Goal: Information Seeking & Learning: Find specific page/section

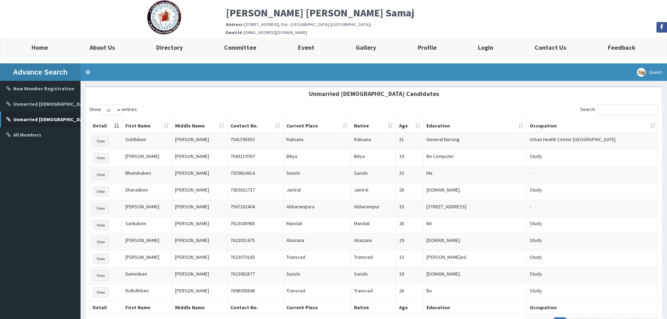
scroll to position [35, 0]
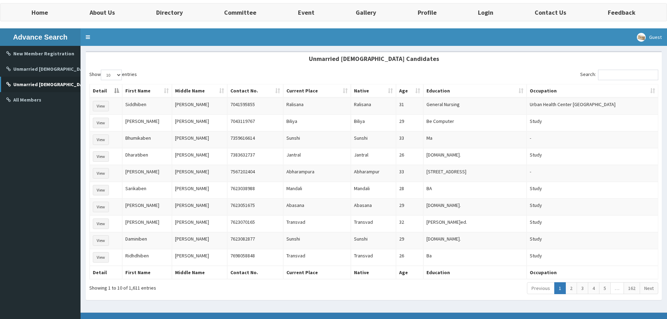
click at [539, 140] on td "-" at bounding box center [591, 139] width 131 height 17
click at [35, 101] on b "All Members" at bounding box center [27, 100] width 28 height 6
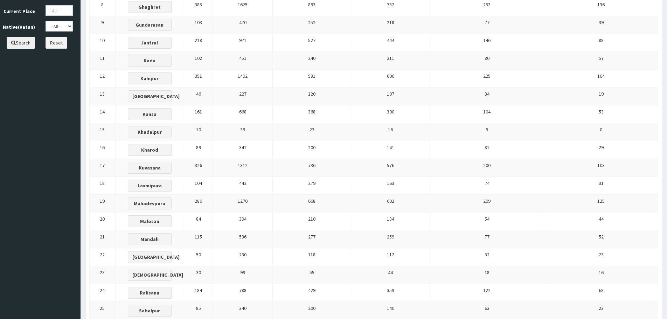
scroll to position [420, 0]
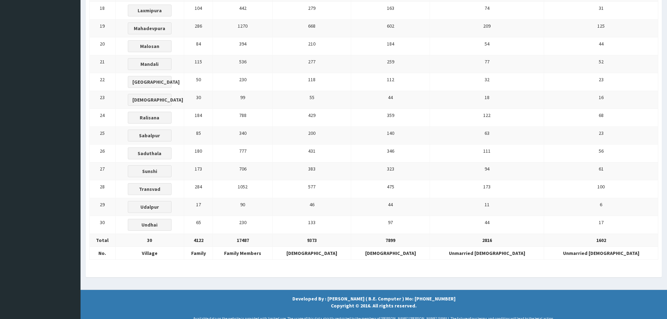
click at [612, 173] on td "61" at bounding box center [601, 171] width 114 height 18
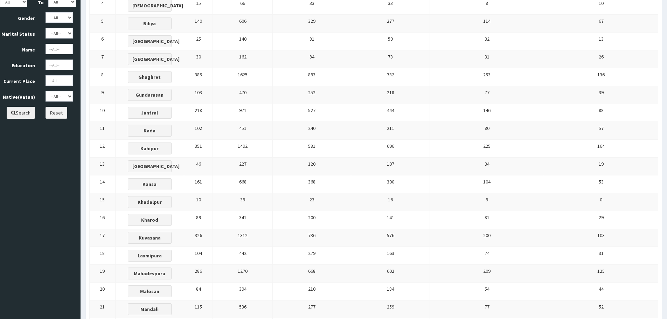
scroll to position [0, 0]
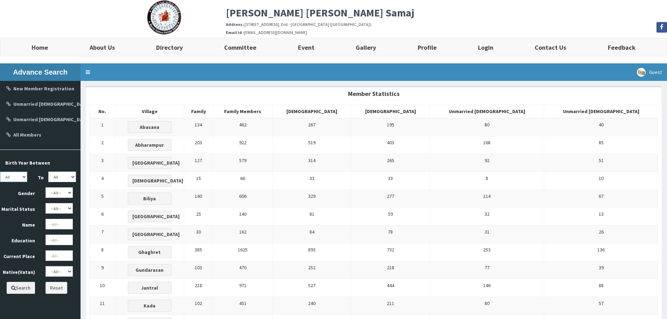
click at [22, 177] on select "All 1950 1951 1952 1953 1954 1955 1956 1957 1958 1959 1960 1961 1962 1963 1964 …" at bounding box center [13, 176] width 27 height 10
select select "1985"
click at [0, 171] on select "All 1950 1951 1952 1953 1954 1955 1956 1957 1958 1959 1960 1961 1962 1963 1964 …" at bounding box center [13, 176] width 27 height 10
click at [67, 176] on select "All 1950 1951 1952 1953 1954 1955 1956 1957 1958 1959 1960 1961 1962 1963 1964 …" at bounding box center [61, 176] width 27 height 10
select select "1999"
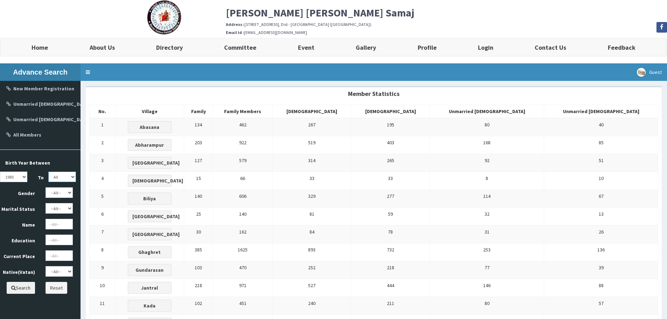
click at [48, 171] on select "All 1950 1951 1952 1953 1954 1955 1956 1957 1958 1959 1960 1961 1962 1963 1964 …" at bounding box center [61, 176] width 27 height 10
click at [62, 195] on select "--All-- Male Female" at bounding box center [58, 192] width 27 height 10
select select "Female"
click at [45, 187] on select "--All-- Male Female" at bounding box center [58, 192] width 27 height 10
click at [67, 206] on select "--All-- Married Unmarried Engaged Widow Divorcy" at bounding box center [58, 208] width 27 height 10
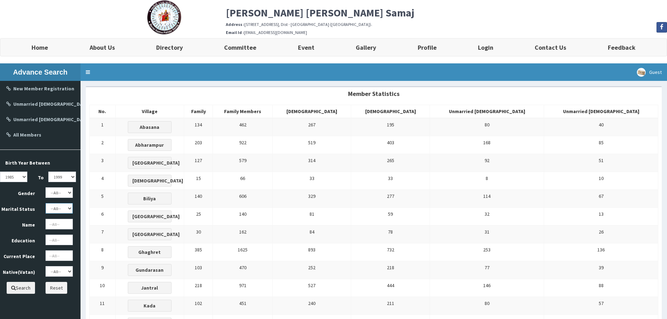
select select "Married"
click at [45, 203] on select "--All-- Married Unmarried Engaged Widow Divorcy" at bounding box center [58, 208] width 27 height 10
click at [22, 289] on button "Search" at bounding box center [21, 288] width 28 height 12
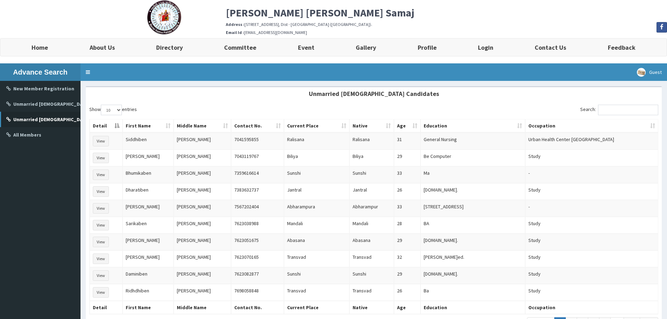
scroll to position [35, 0]
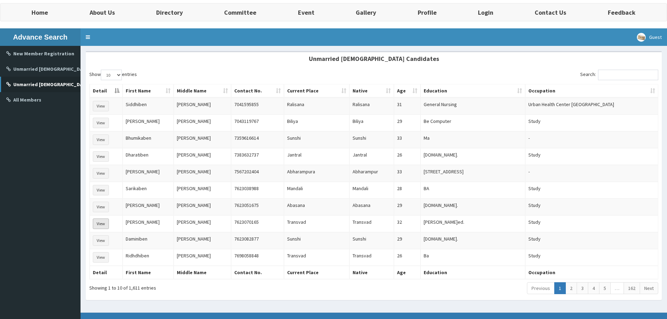
click at [101, 222] on button "View" at bounding box center [101, 223] width 16 height 10
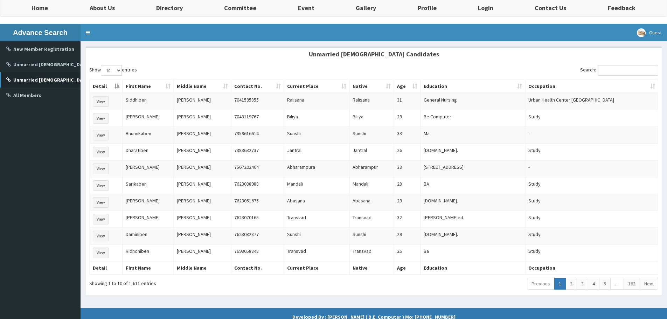
scroll to position [75, 0]
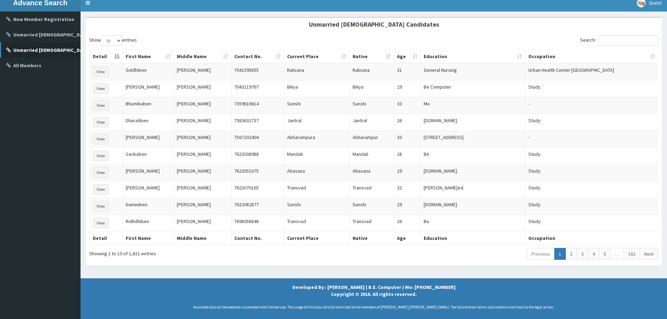
drag, startPoint x: 637, startPoint y: 0, endPoint x: 404, endPoint y: 90, distance: 249.6
drag, startPoint x: 103, startPoint y: 35, endPoint x: 171, endPoint y: 86, distance: 85.0
click at [171, 86] on div "Show 10 25 50 100 entries Search: Detail First Name Middle Name Contact No. Cur…" at bounding box center [373, 148] width 569 height 227
click at [190, 54] on th "Middle Name" at bounding box center [202, 56] width 57 height 13
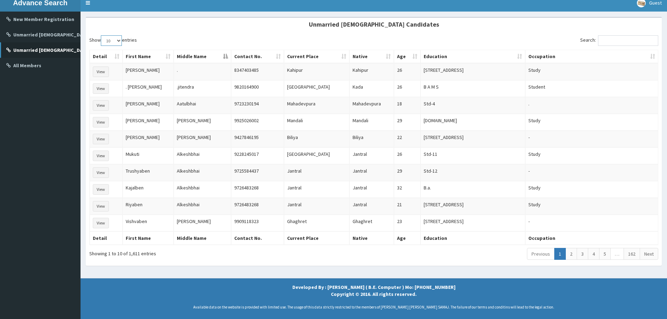
click at [113, 36] on select "10 25 50 100" at bounding box center [111, 40] width 21 height 10
click at [102, 35] on select "10 25 50 100" at bounding box center [111, 40] width 21 height 10
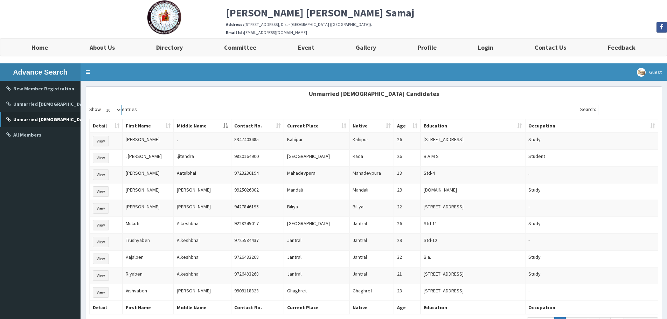
scroll to position [35, 0]
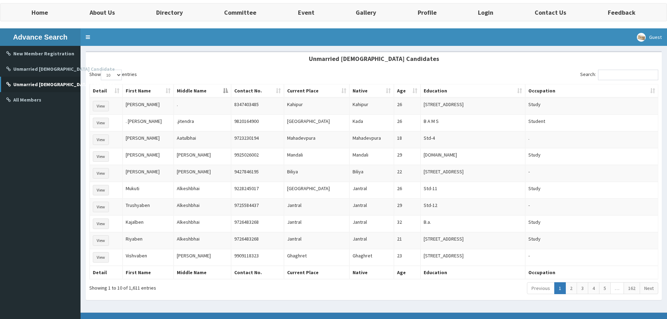
click at [65, 85] on b "Unmarried [DEMOGRAPHIC_DATA] Candidate" at bounding box center [63, 84] width 101 height 6
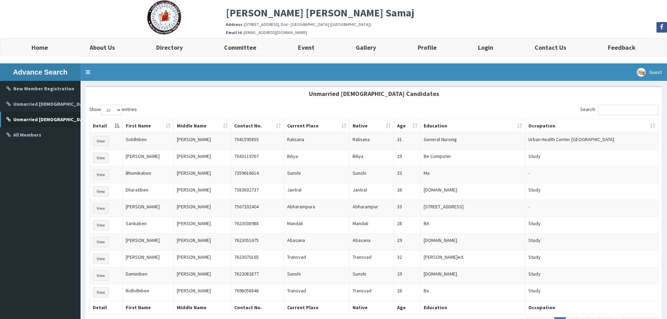
scroll to position [32, 0]
